Goal: Task Accomplishment & Management: Manage account settings

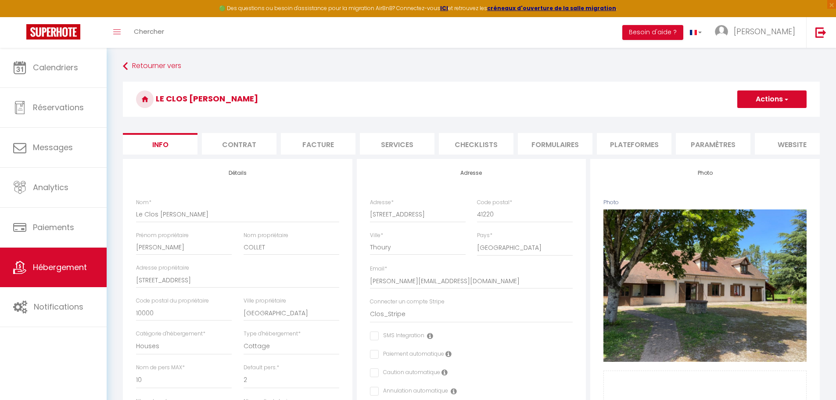
select select "houses"
select select "cottage"
select select "10"
select select "2"
select select "5"
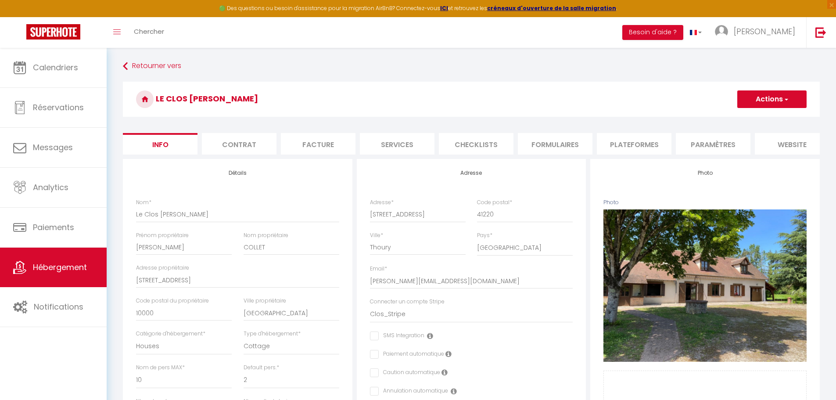
select select "3"
select select "15:00"
select select "23:45"
select select "10:00"
select select "30"
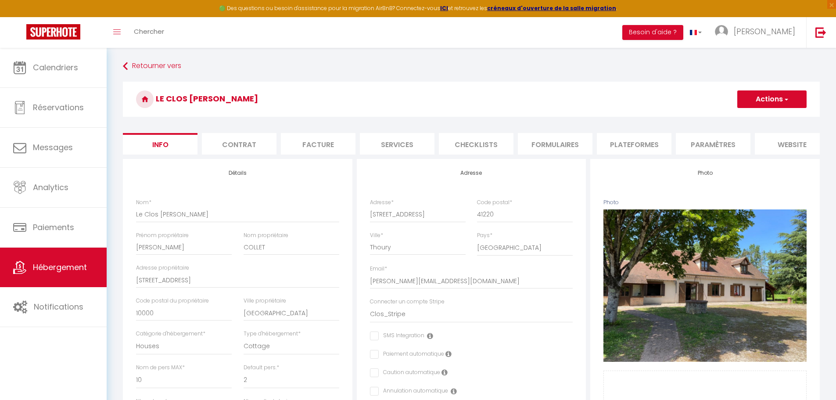
select select "30"
select select "28"
select select "52225"
click at [66, 30] on img at bounding box center [53, 31] width 54 height 15
